Goal: Transaction & Acquisition: Purchase product/service

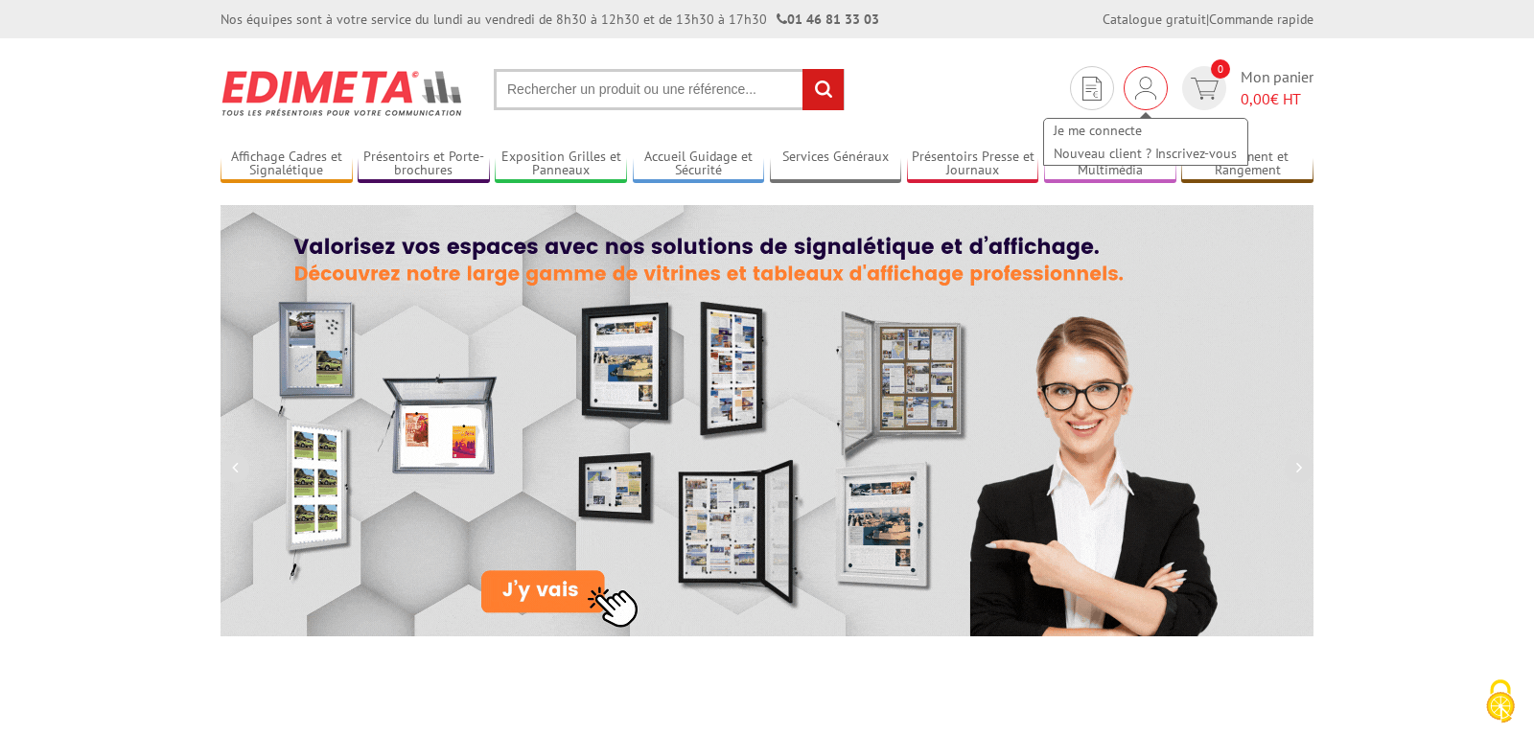
click at [1150, 92] on img at bounding box center [1145, 88] width 21 height 23
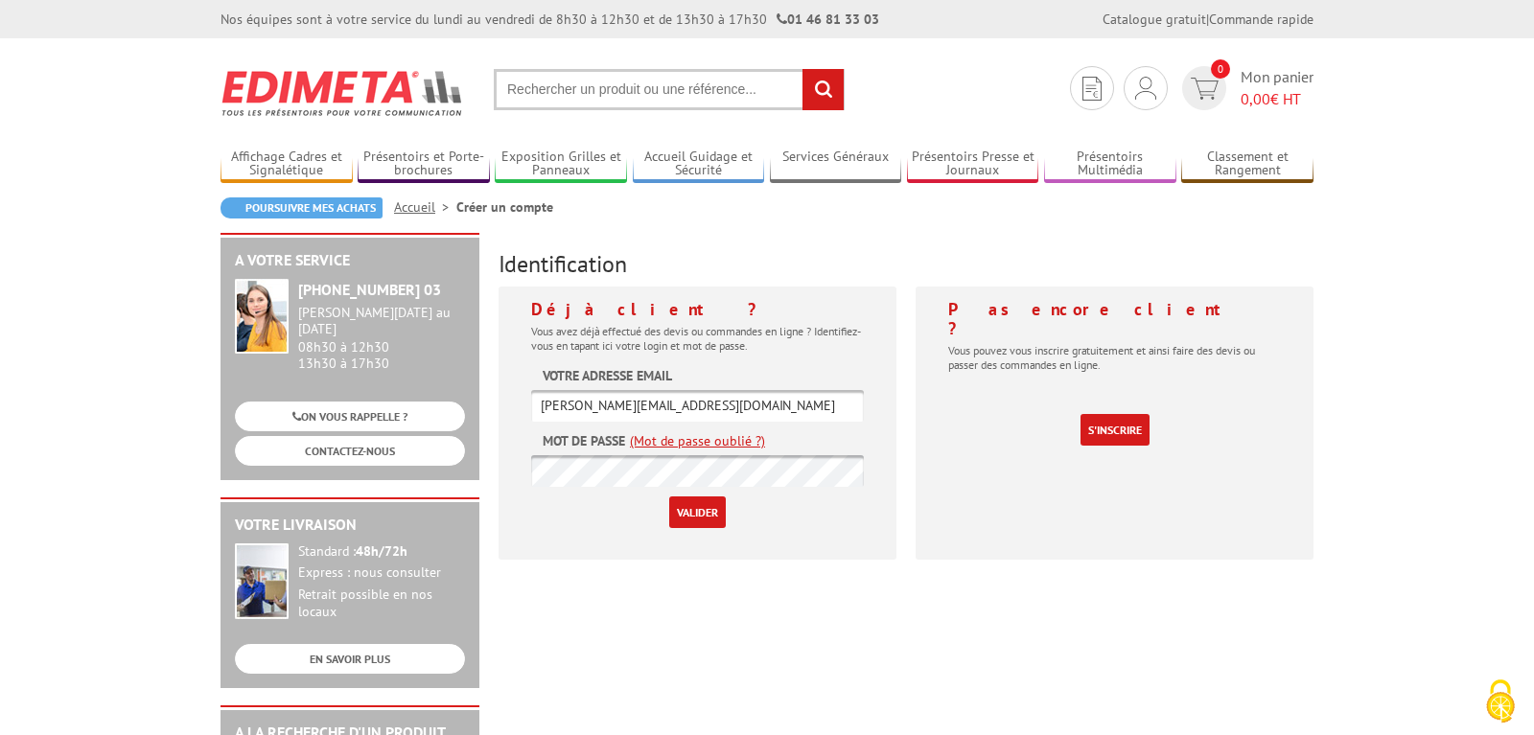
click at [702, 508] on input "Valider" at bounding box center [697, 513] width 57 height 32
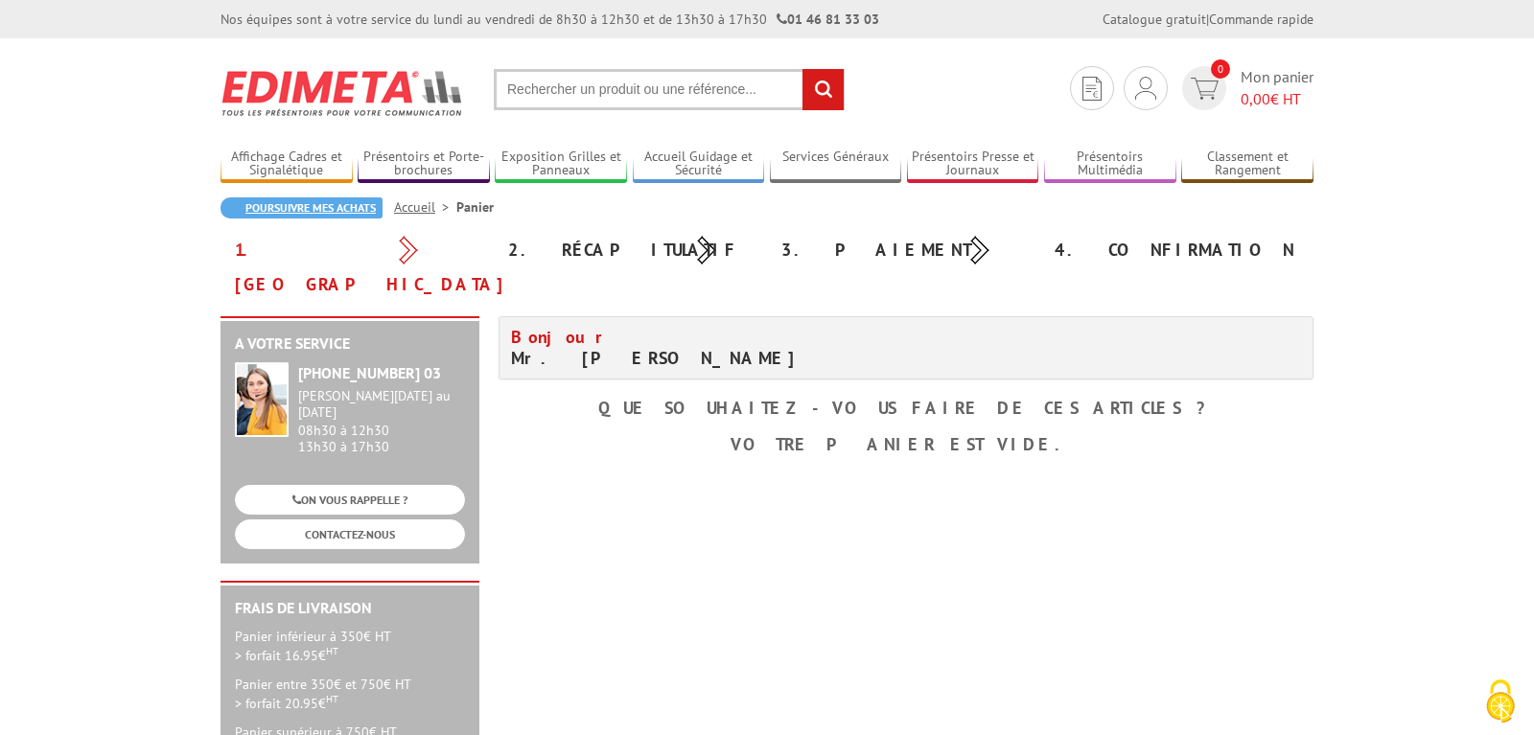
click at [321, 210] on link "Poursuivre mes achats" at bounding box center [301, 207] width 162 height 21
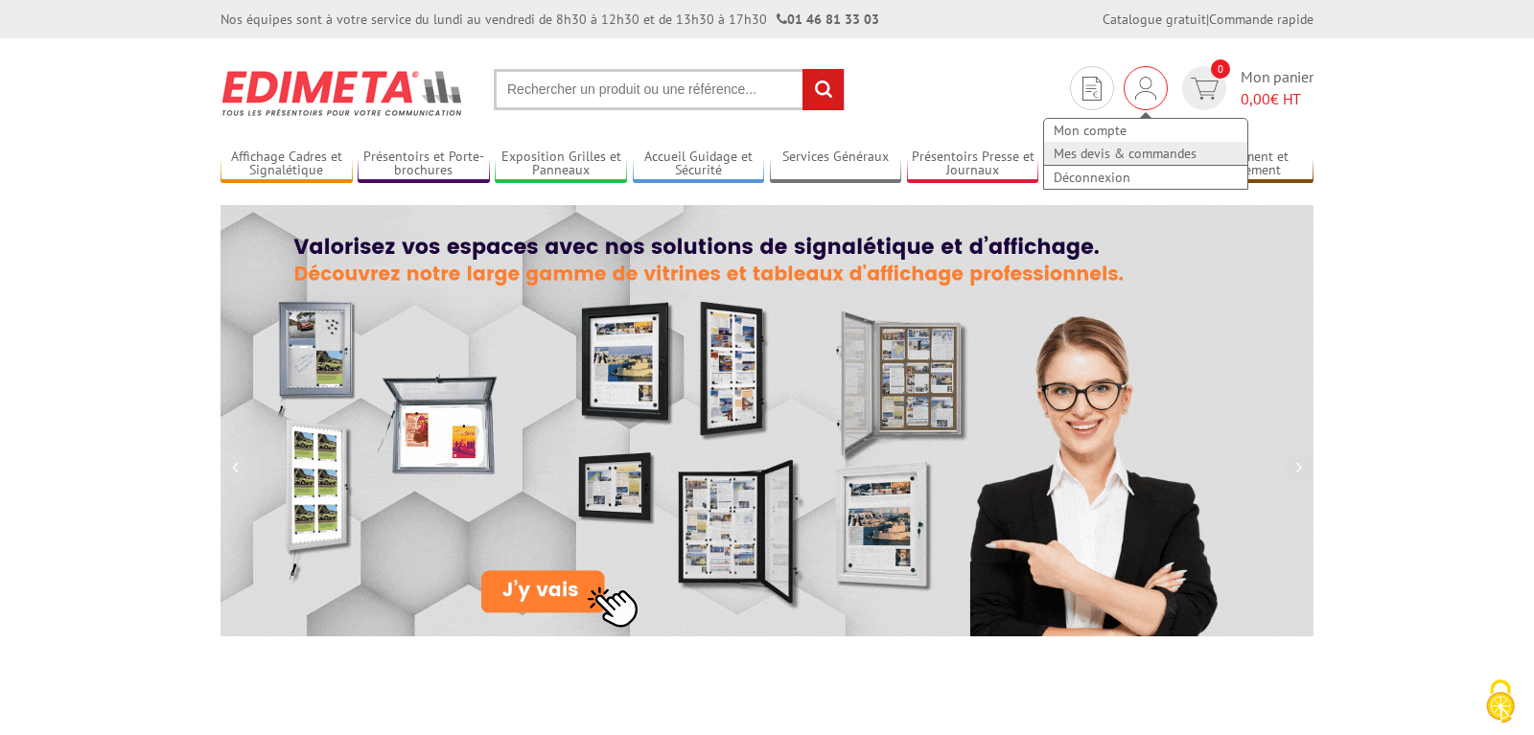
click at [1125, 157] on link "Mes devis & commandes" at bounding box center [1145, 153] width 203 height 23
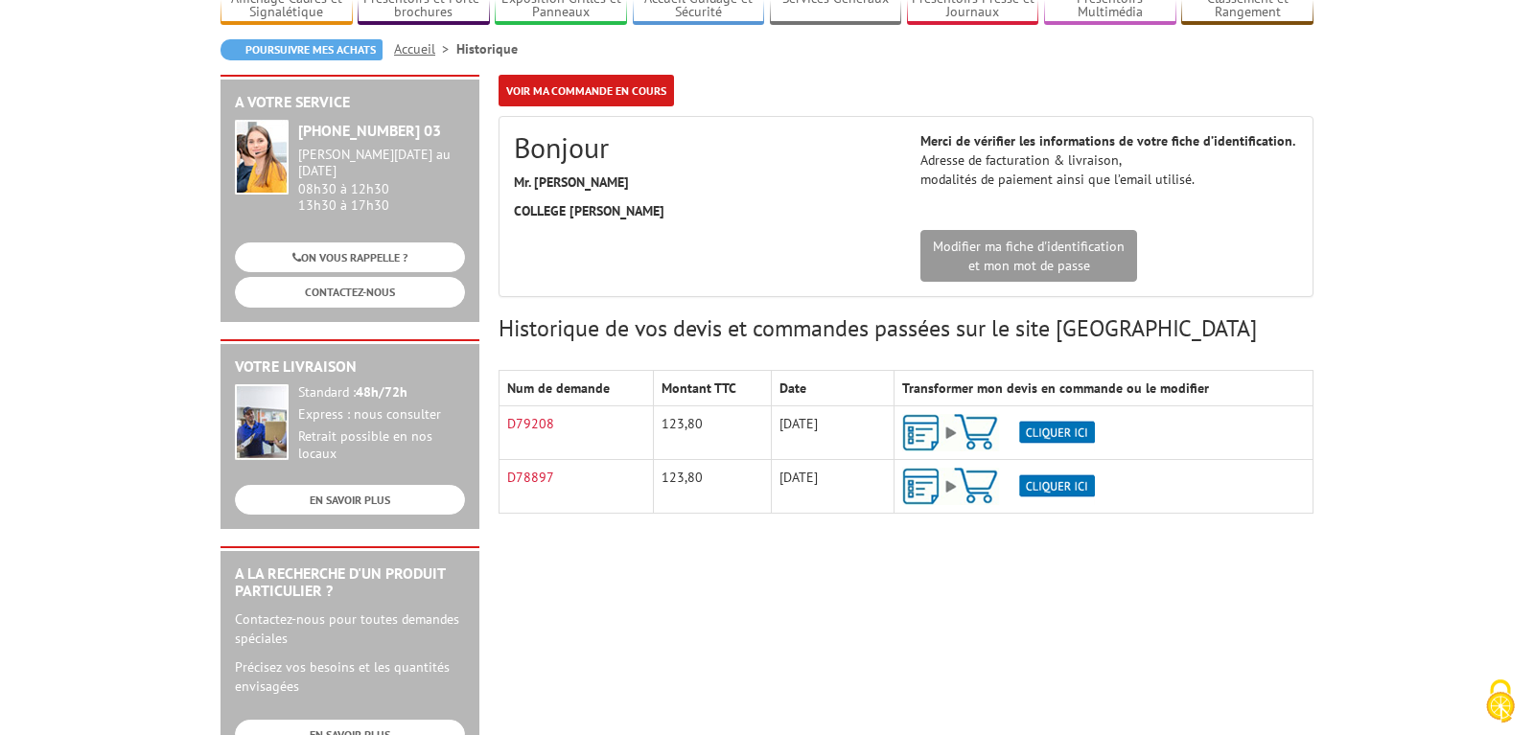
scroll to position [196, 0]
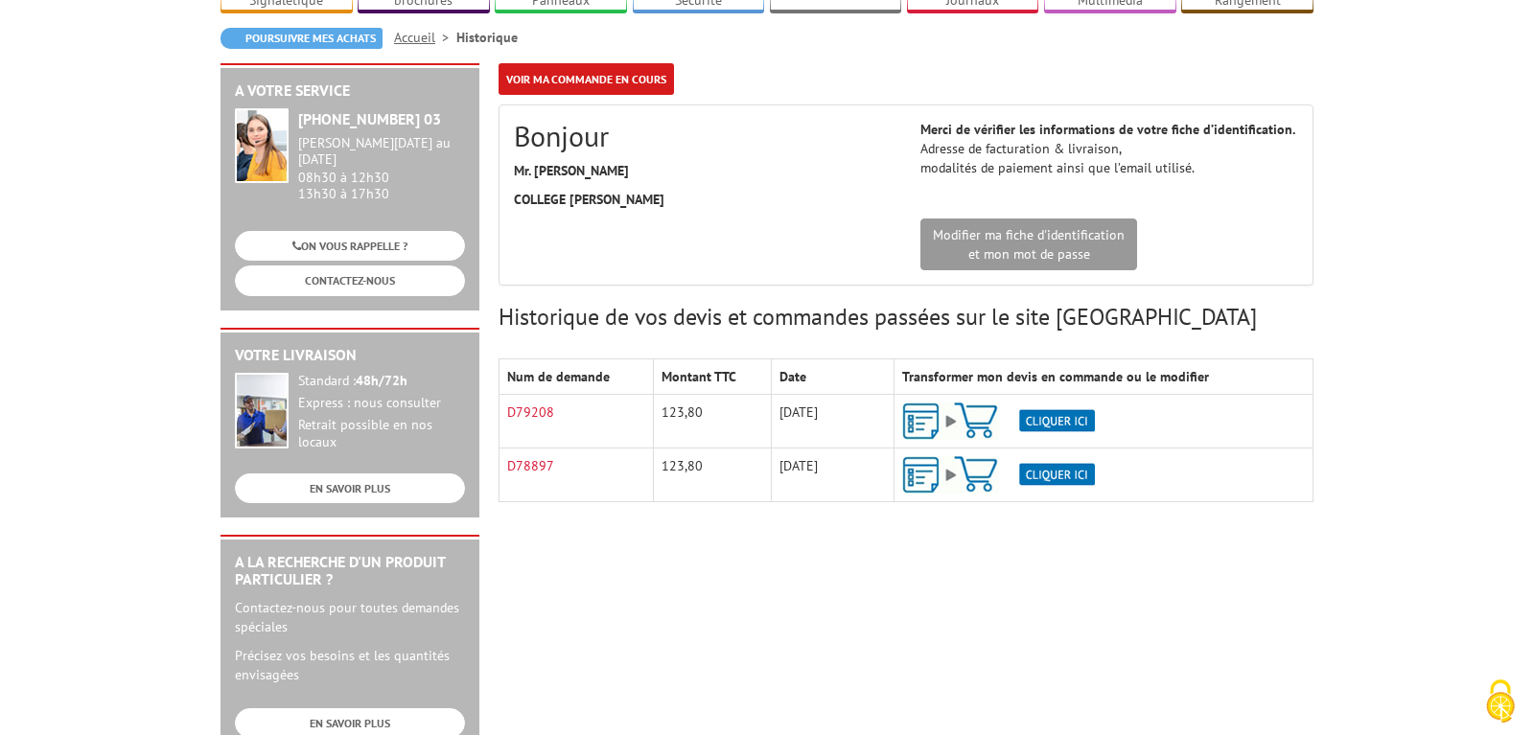
click at [1041, 403] on img at bounding box center [998, 421] width 193 height 37
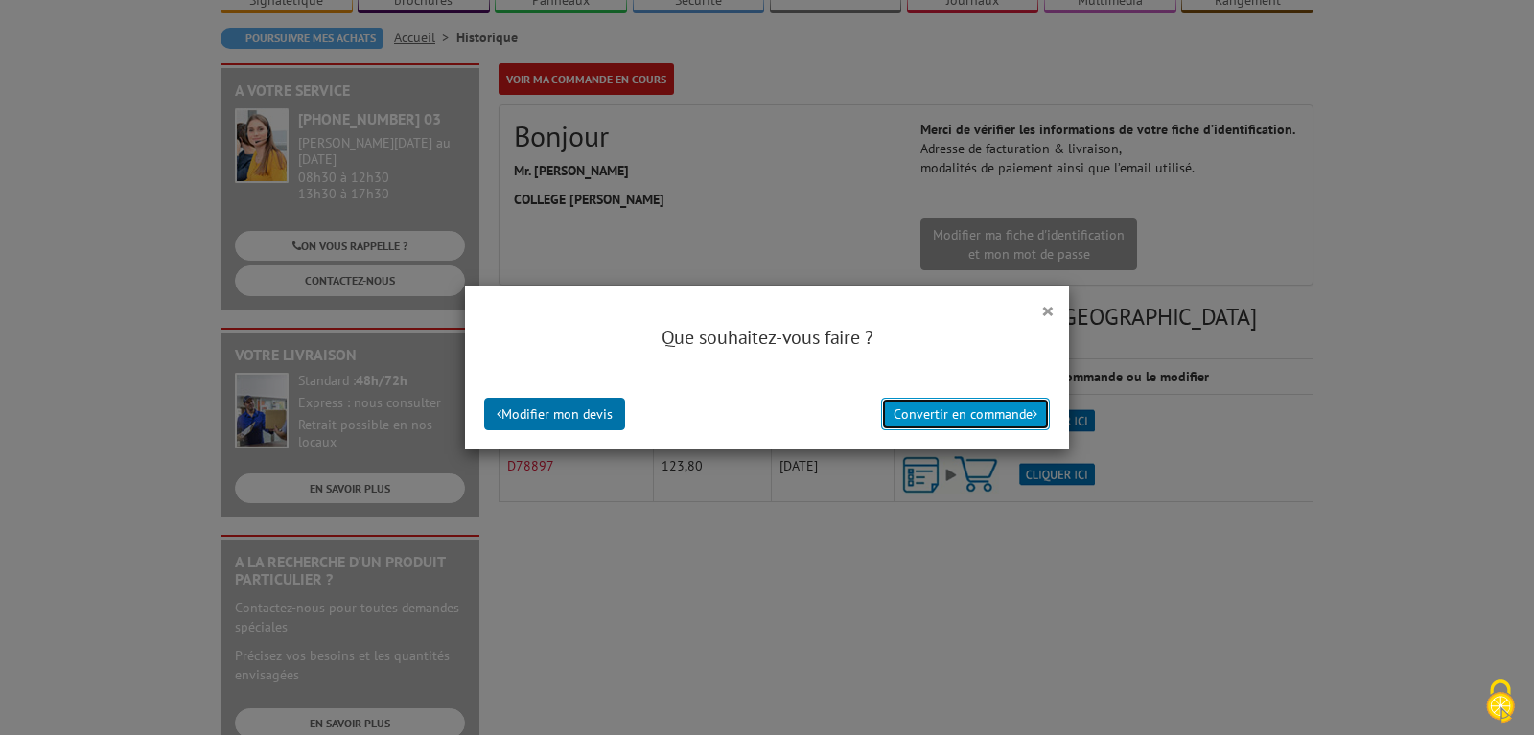
click at [907, 415] on button "Convertir en commande" at bounding box center [965, 414] width 169 height 33
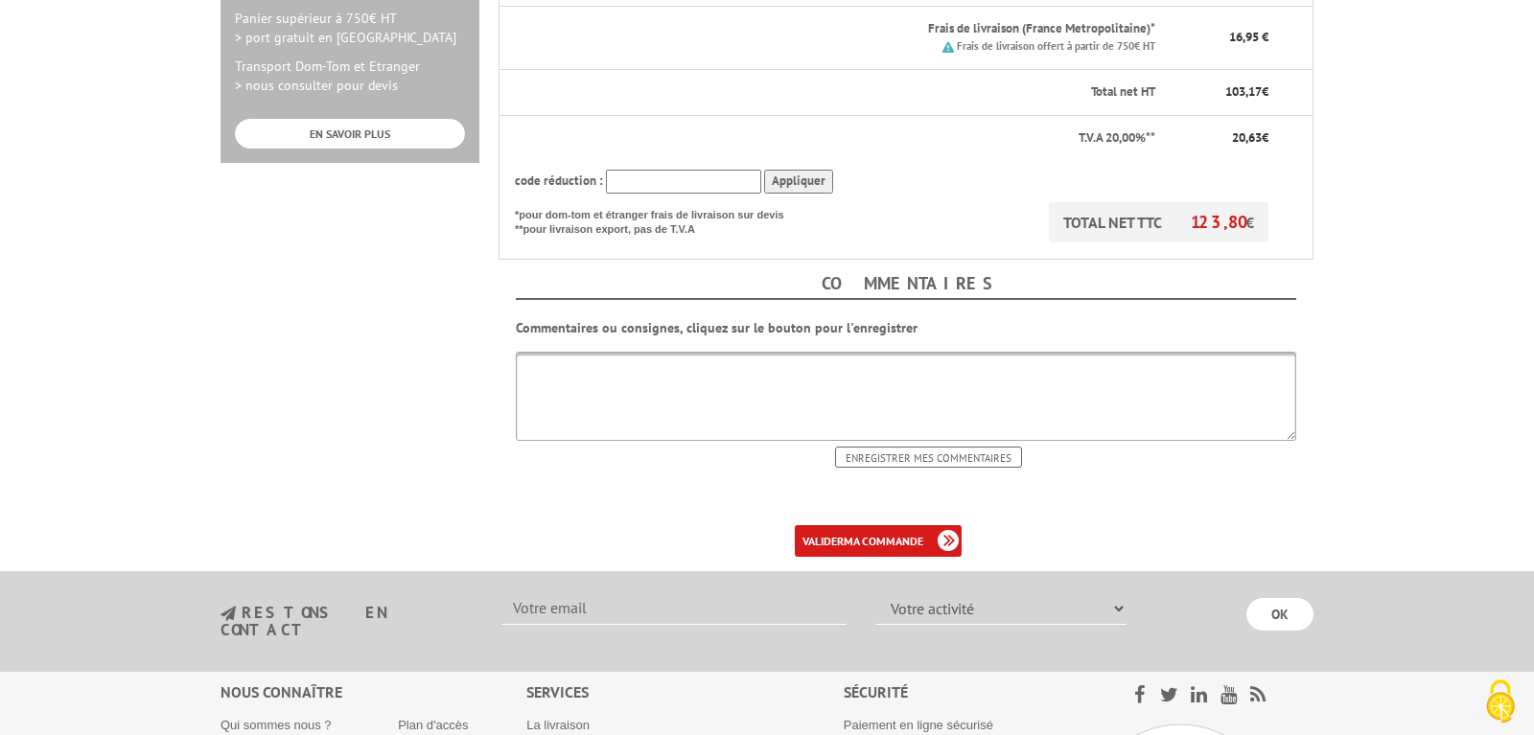
scroll to position [782, 0]
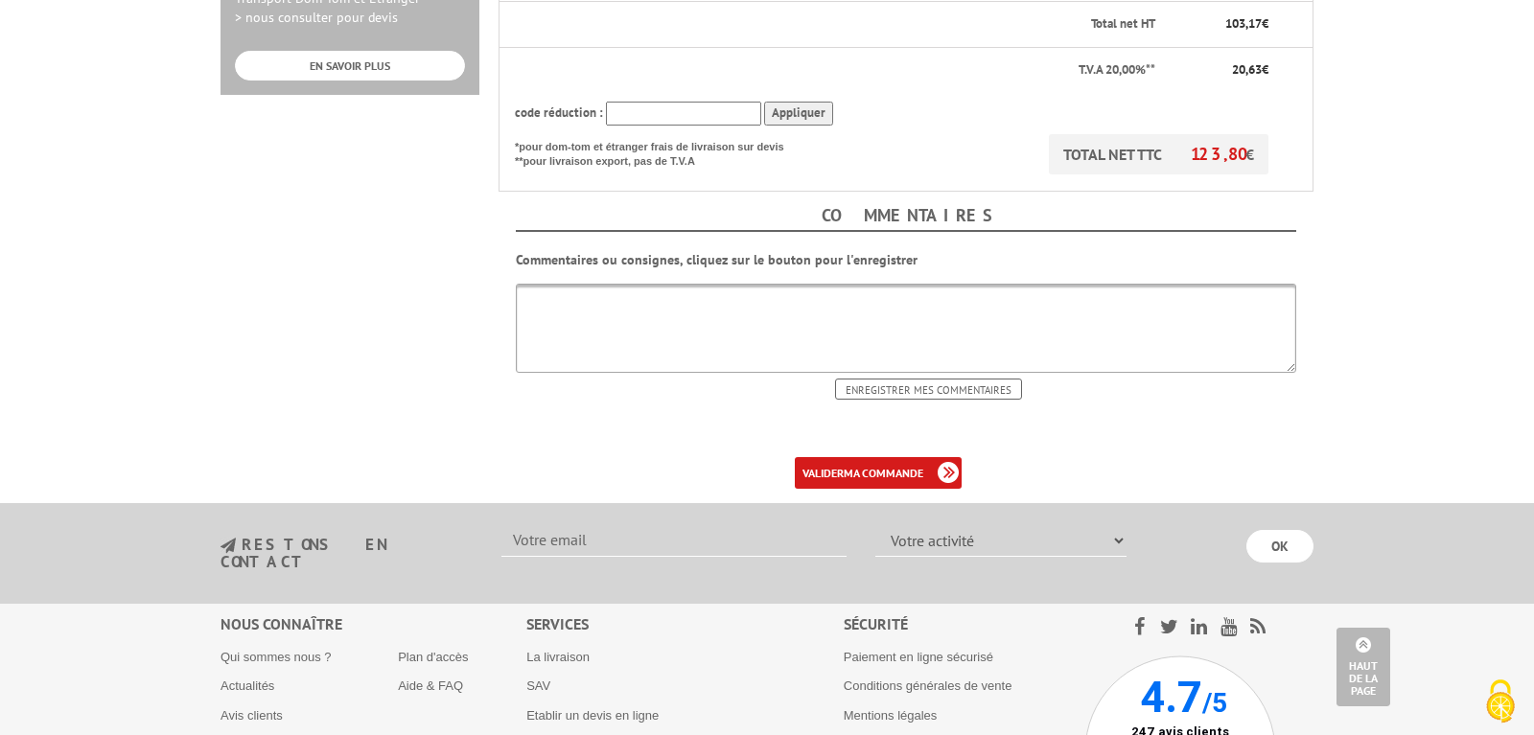
click at [657, 286] on textarea at bounding box center [906, 328] width 780 height 89
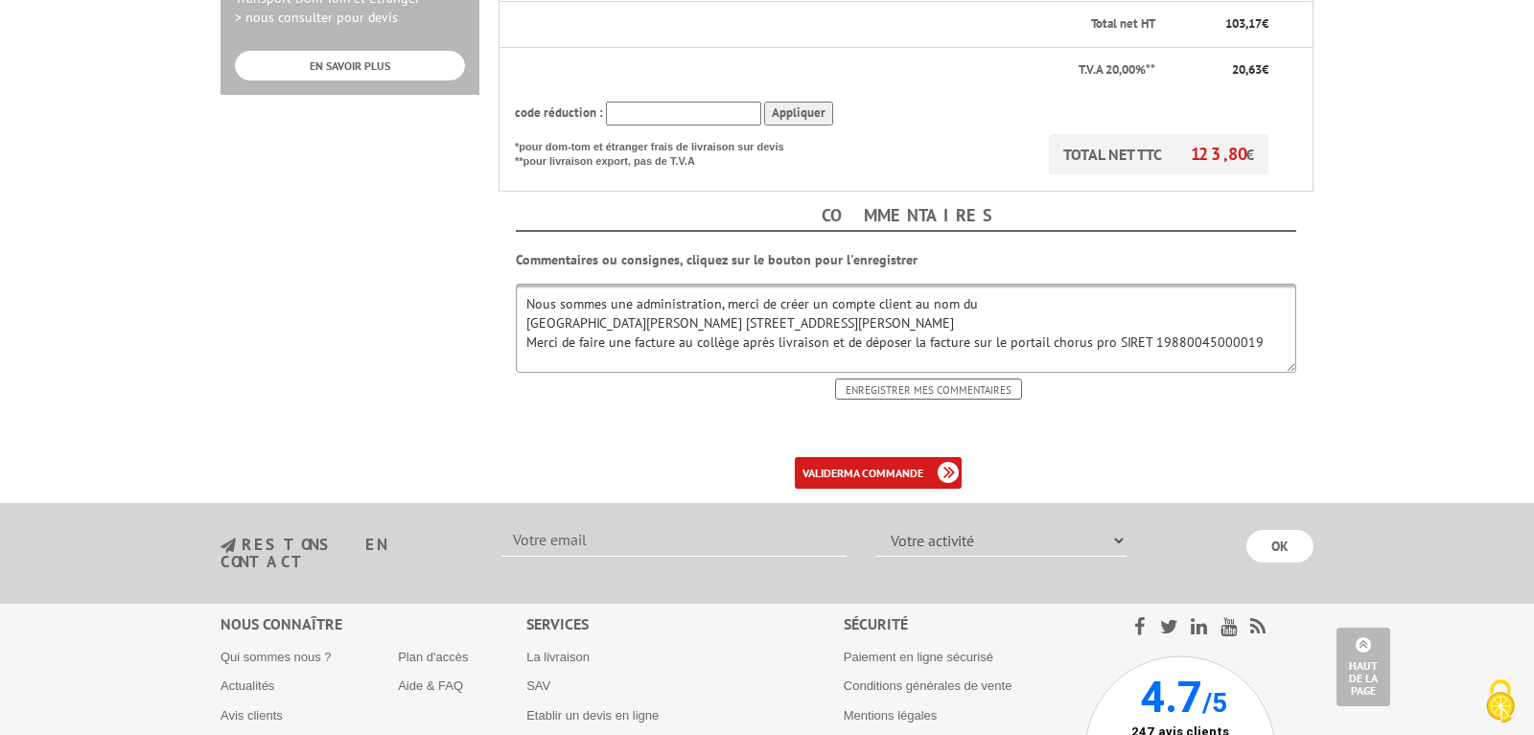
click at [909, 284] on textarea "Nous sommes une administration, merci de créer un compte client au nom du Collè…" at bounding box center [906, 328] width 780 height 89
click at [1251, 303] on textarea "Nous sommes une administration, merci de créer un compte au nom du Collège Alph…" at bounding box center [906, 328] width 780 height 89
type textarea "Nous sommes une administration, merci de créer un compte au nom du [GEOGRAPHIC_…"
click at [886, 466] on b "ma commande" at bounding box center [884, 473] width 80 height 14
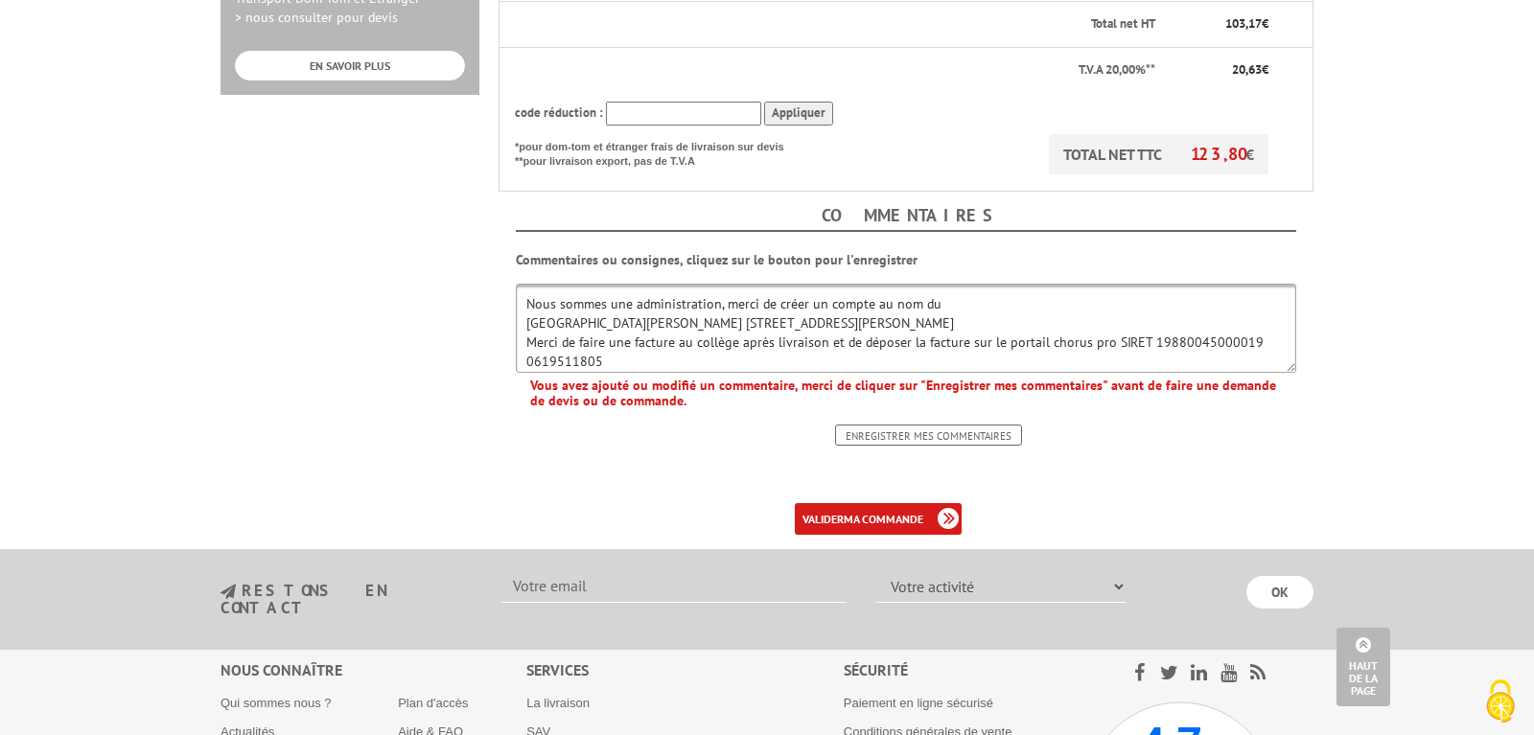
click at [891, 425] on input "Enregistrer mes commentaires" at bounding box center [928, 435] width 187 height 21
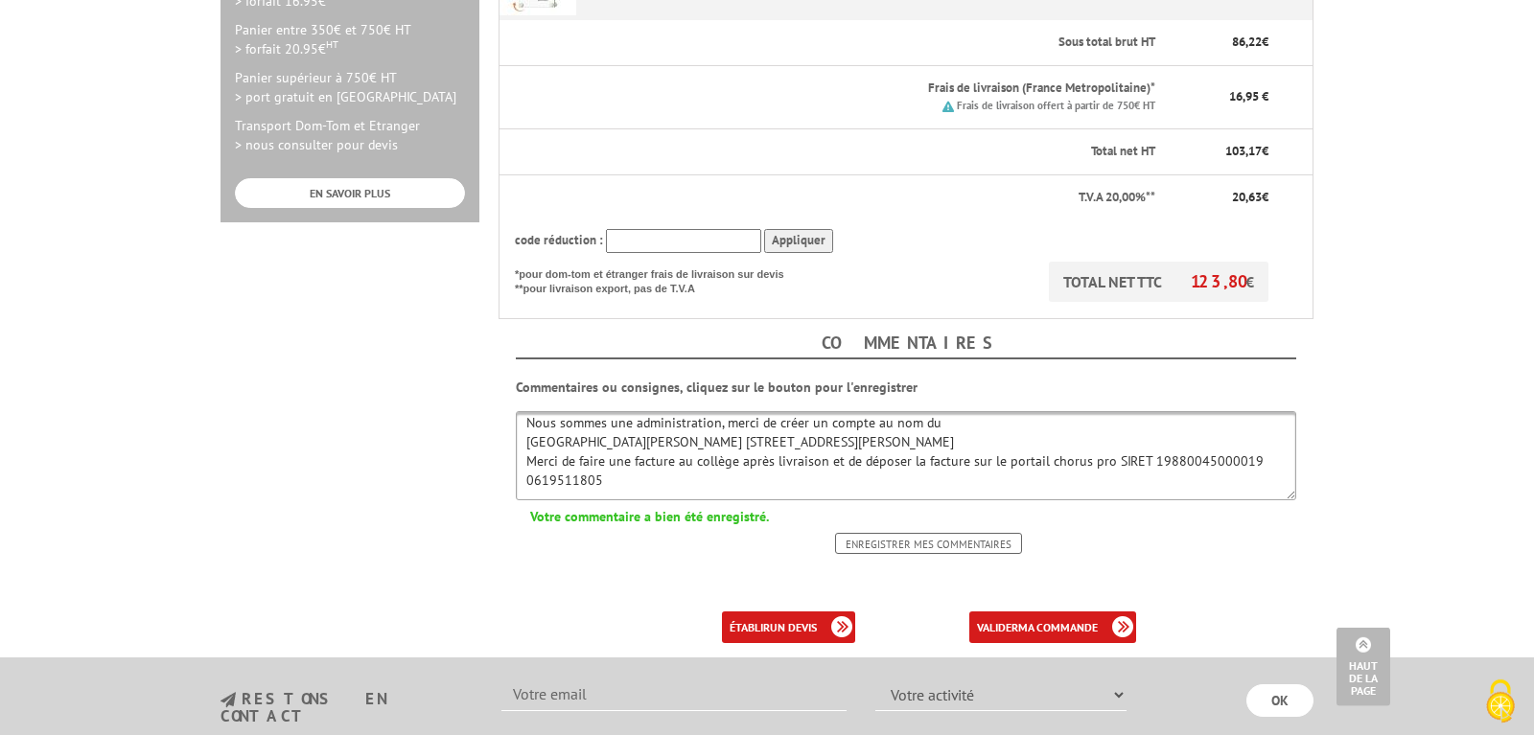
scroll to position [684, 0]
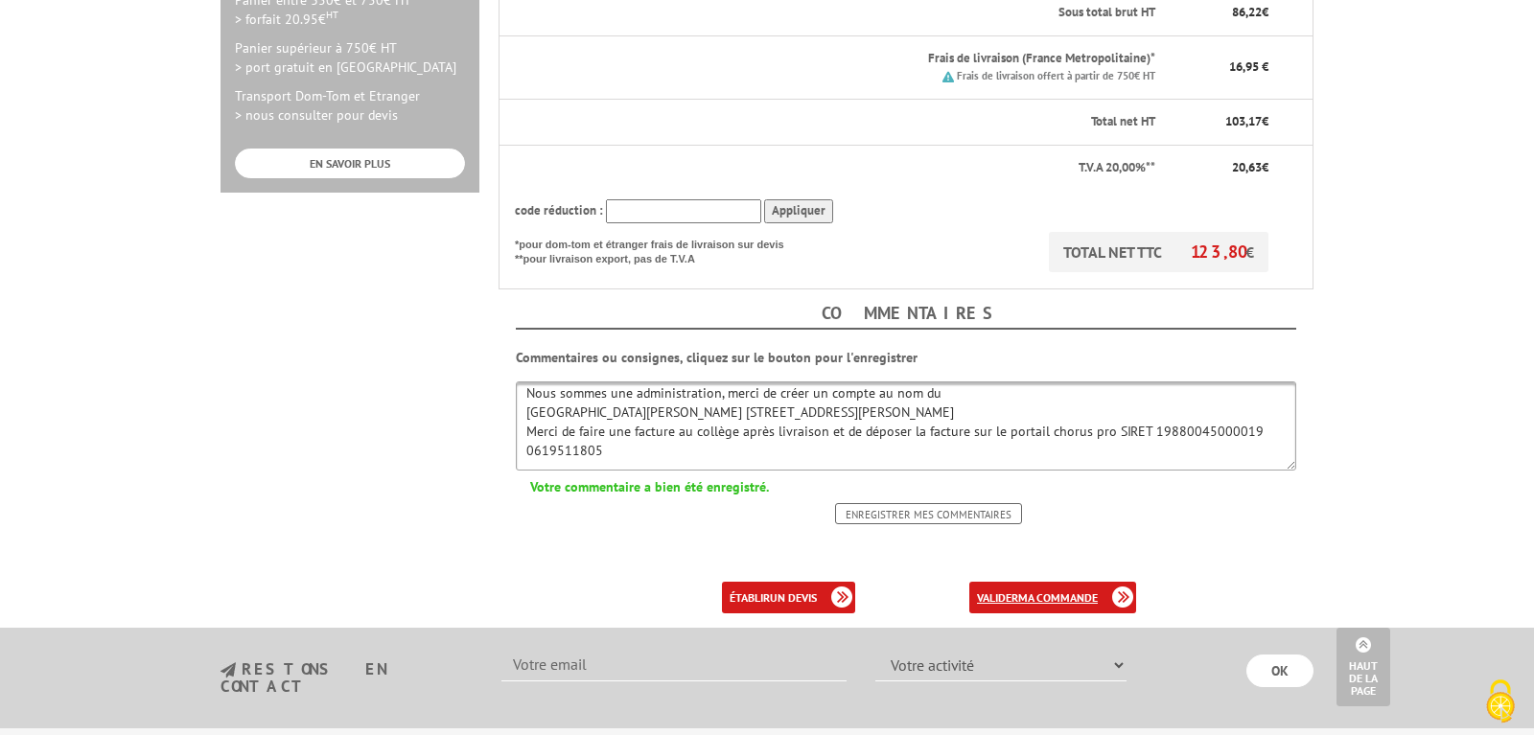
click at [1002, 582] on link "valider ma commande" at bounding box center [1052, 598] width 167 height 32
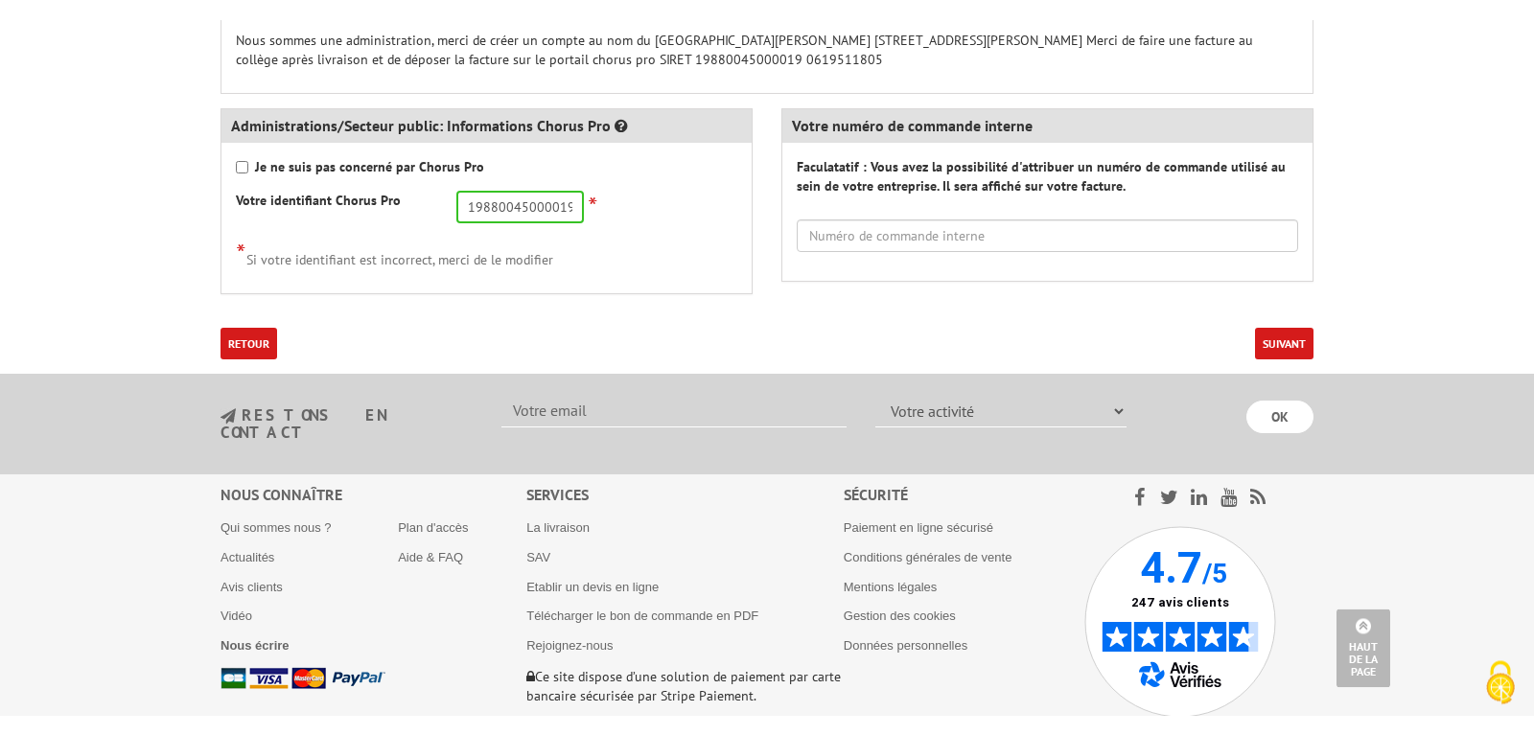
scroll to position [1076, 0]
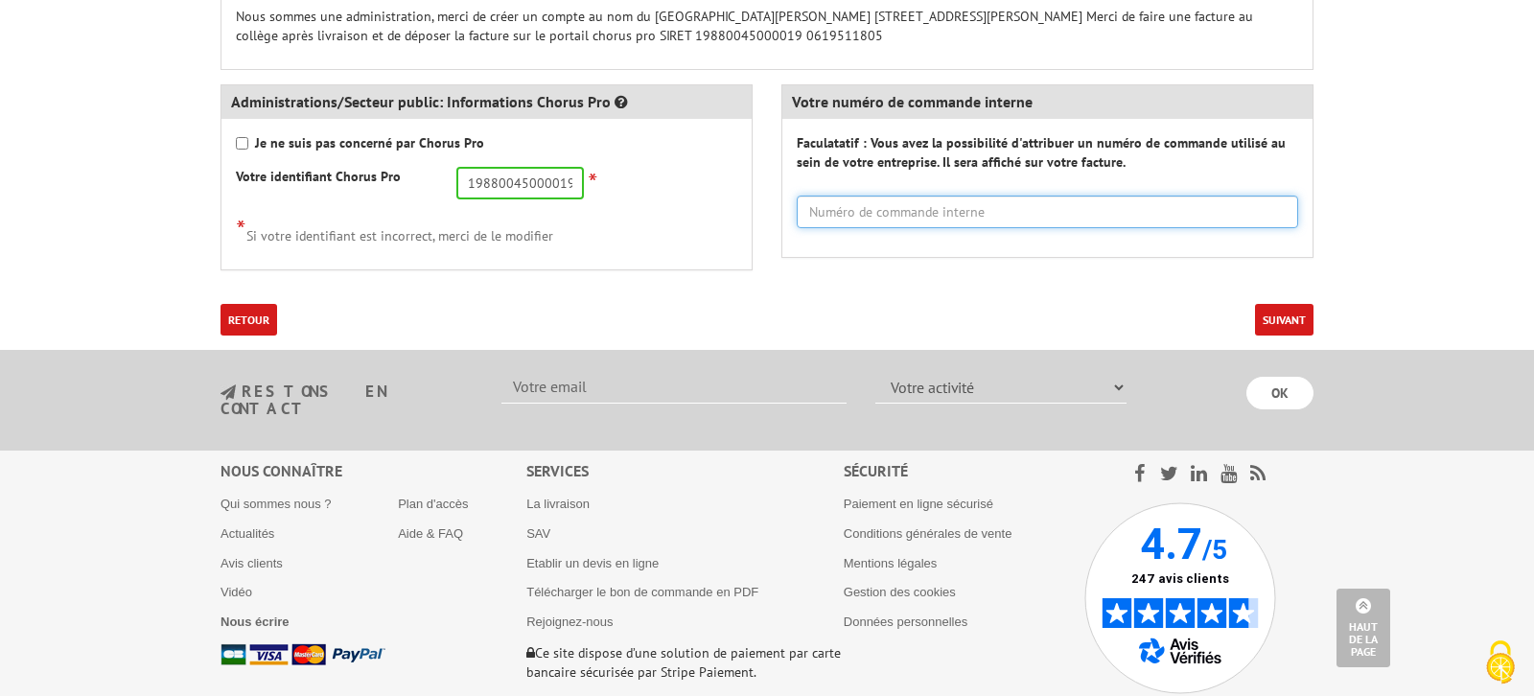
click at [841, 196] on input "text" at bounding box center [1047, 212] width 501 height 33
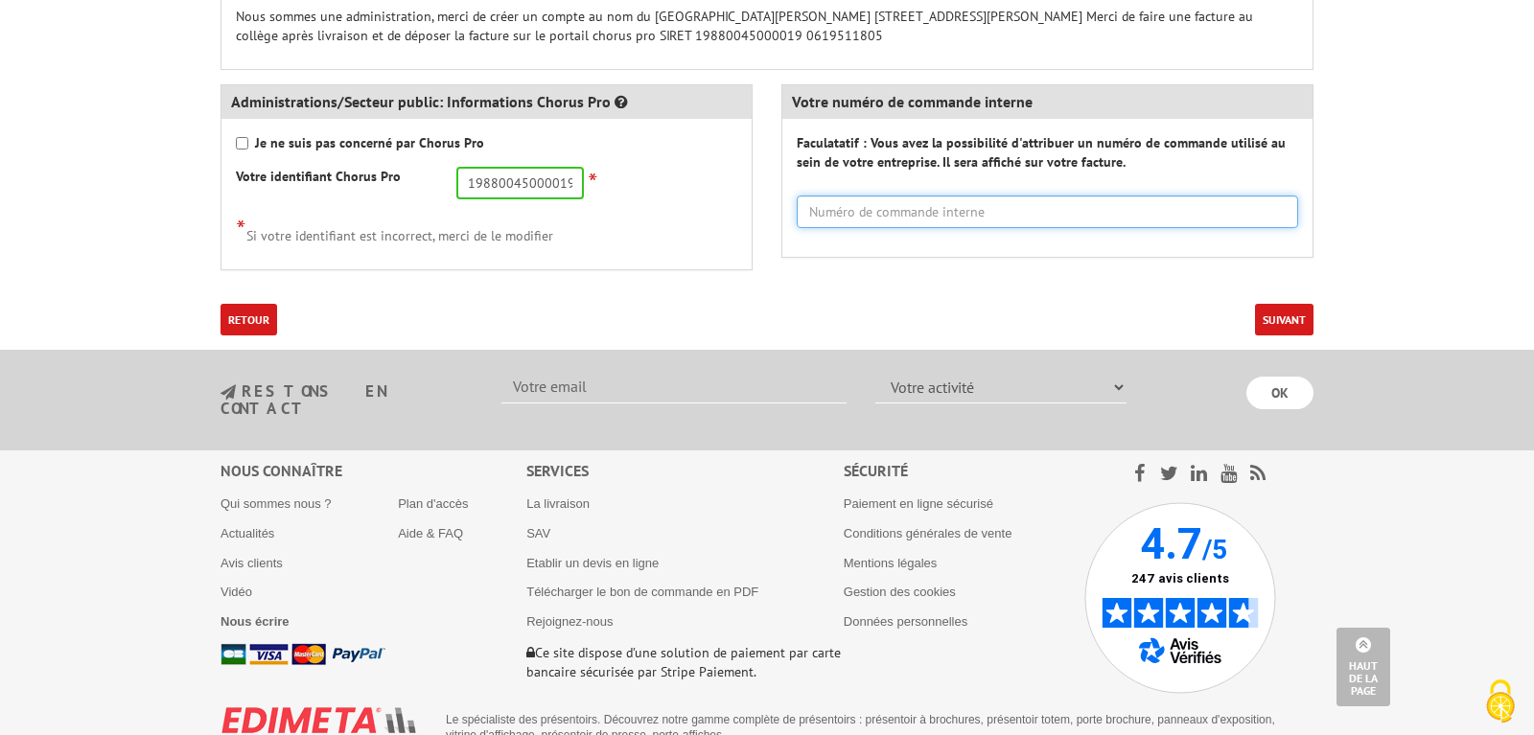
click at [841, 196] on input "text" at bounding box center [1047, 212] width 501 height 33
type input "ALO/ENTRET/0ENTMAT"
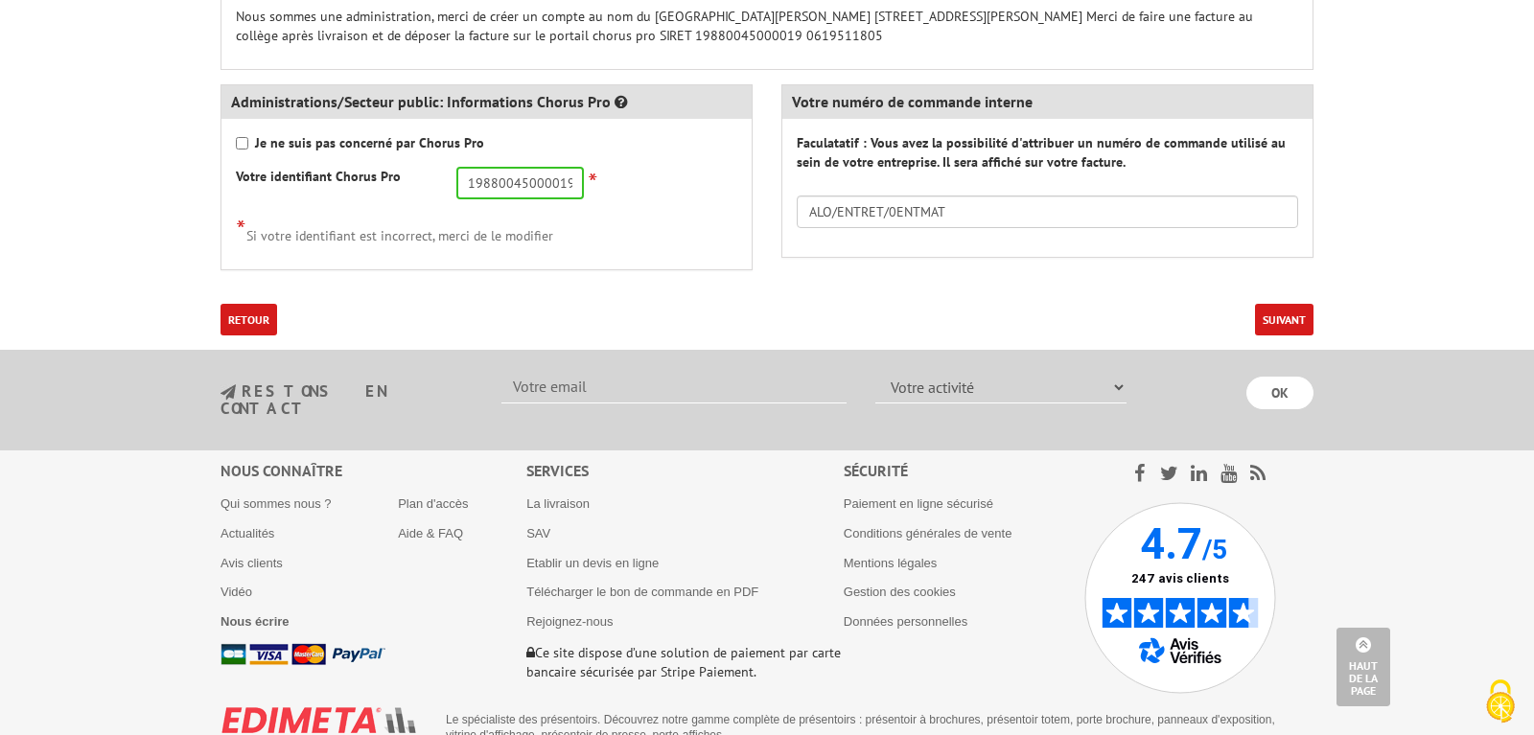
click at [1275, 304] on button "Suivant" at bounding box center [1284, 320] width 58 height 32
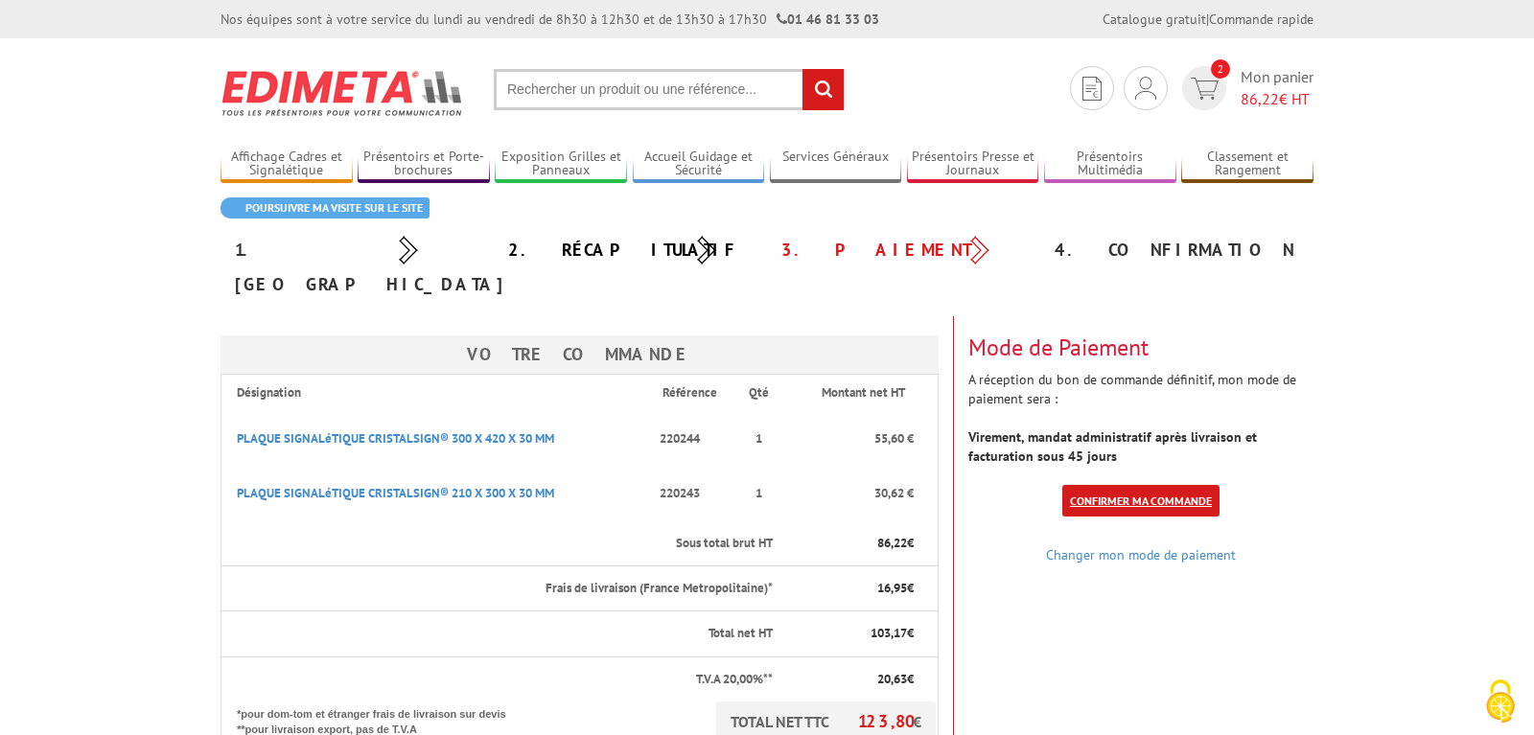
click at [1148, 485] on link "Confirmer ma commande" at bounding box center [1140, 501] width 157 height 32
